Goal: Navigation & Orientation: Find specific page/section

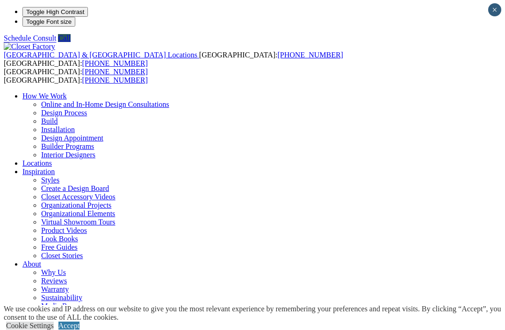
scroll to position [9, 0]
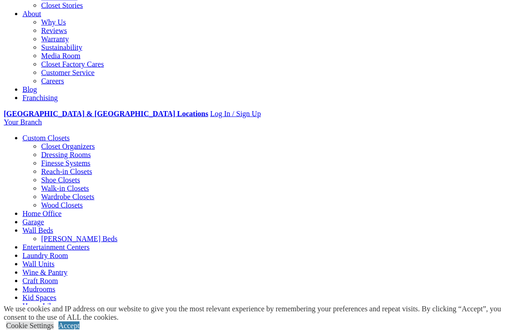
scroll to position [251, 0]
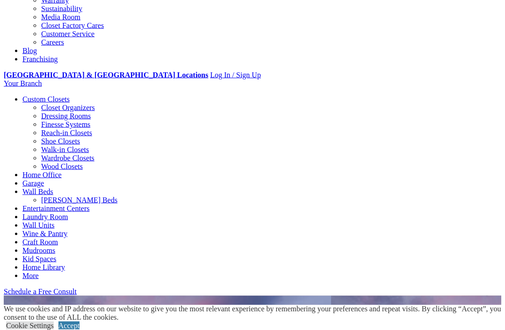
scroll to position [290, 0]
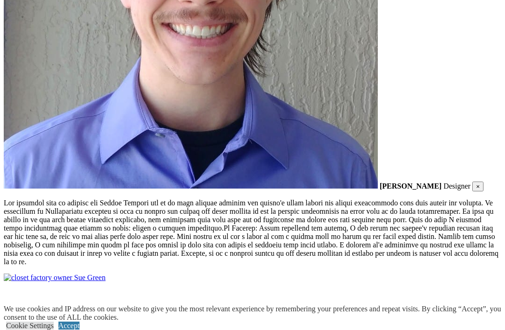
scroll to position [2125, 0]
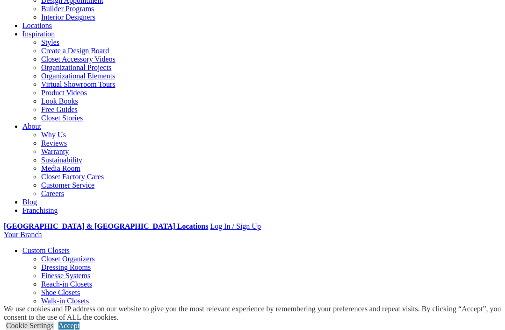
scroll to position [0, 0]
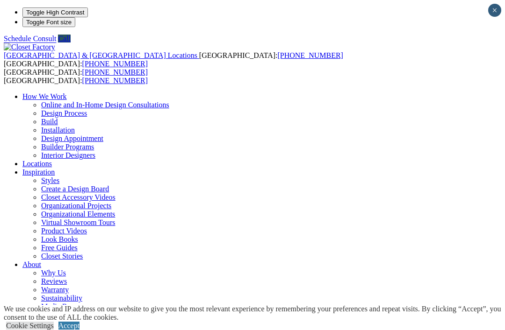
click at [385, 93] on ul "How We Work Online and In-Home Design Consultations Design Process Build Instal…" at bounding box center [252, 223] width 497 height 261
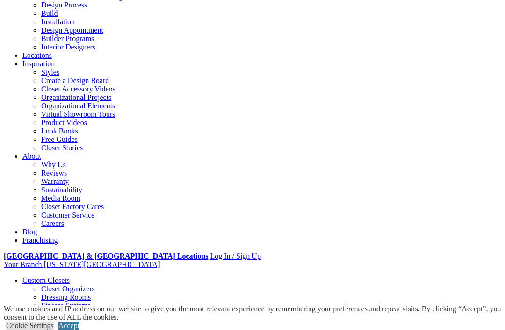
scroll to position [134, 0]
